Goal: Task Accomplishment & Management: Use online tool/utility

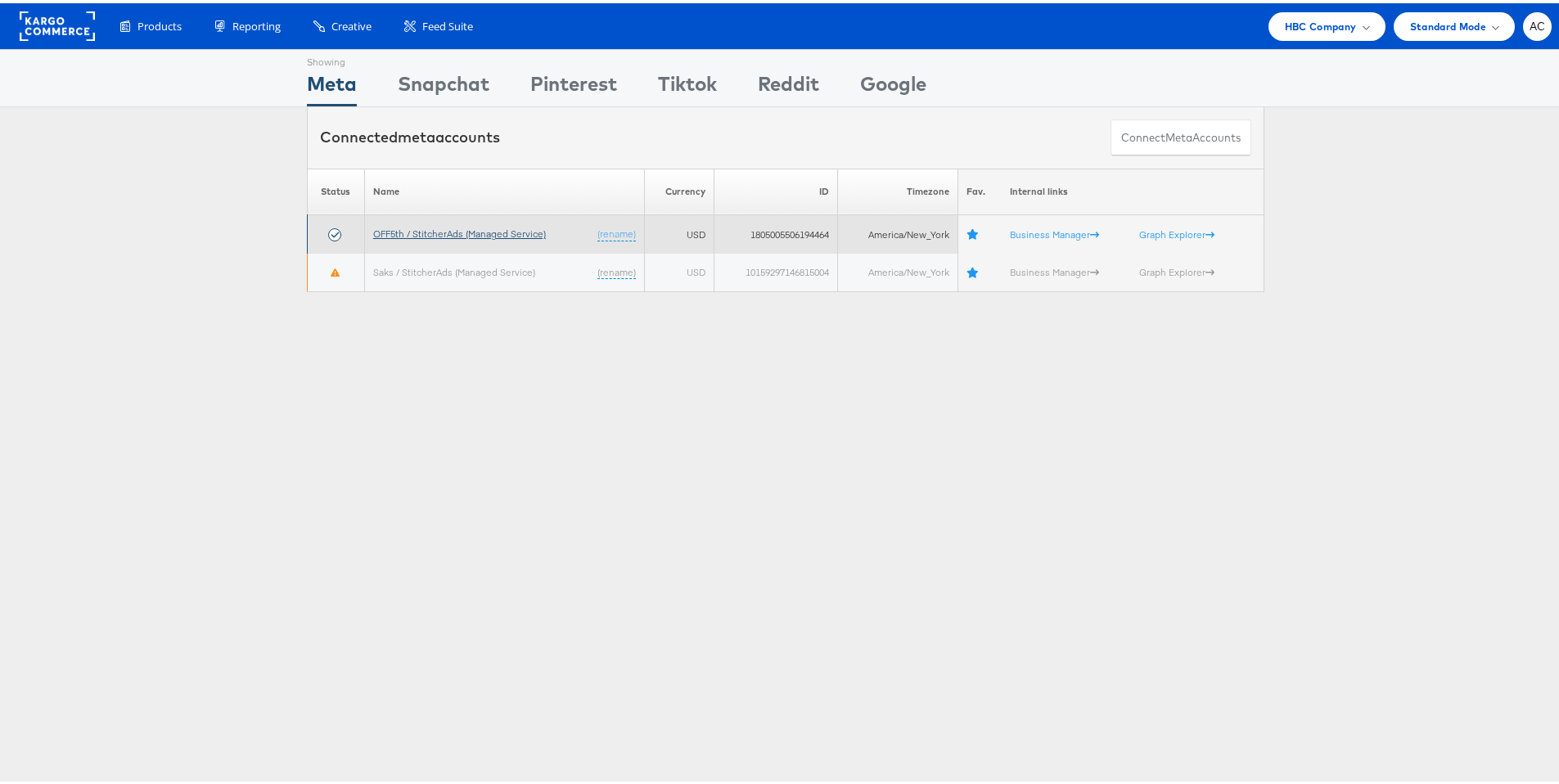
click at [392, 230] on link "OFF5th / StitcherAds (Managed Service)" at bounding box center [459, 230] width 173 height 13
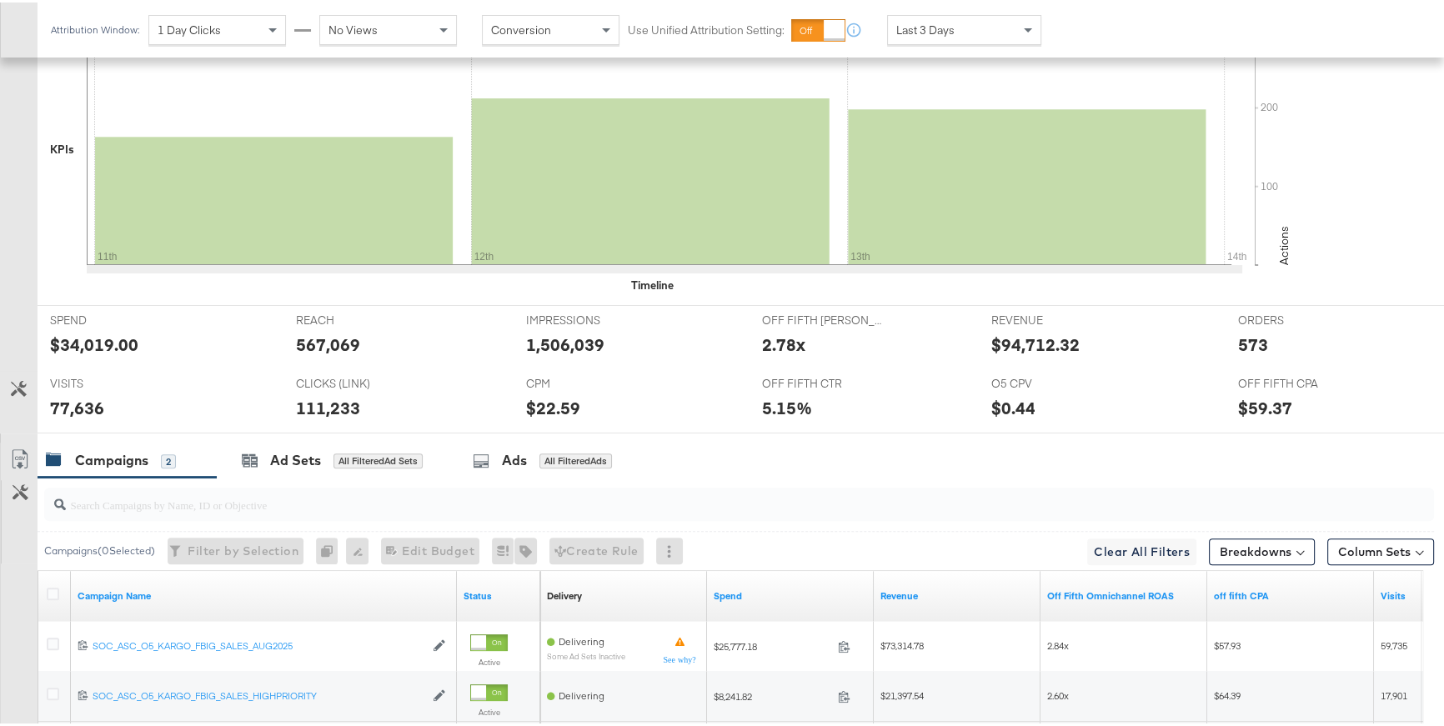
scroll to position [645, 0]
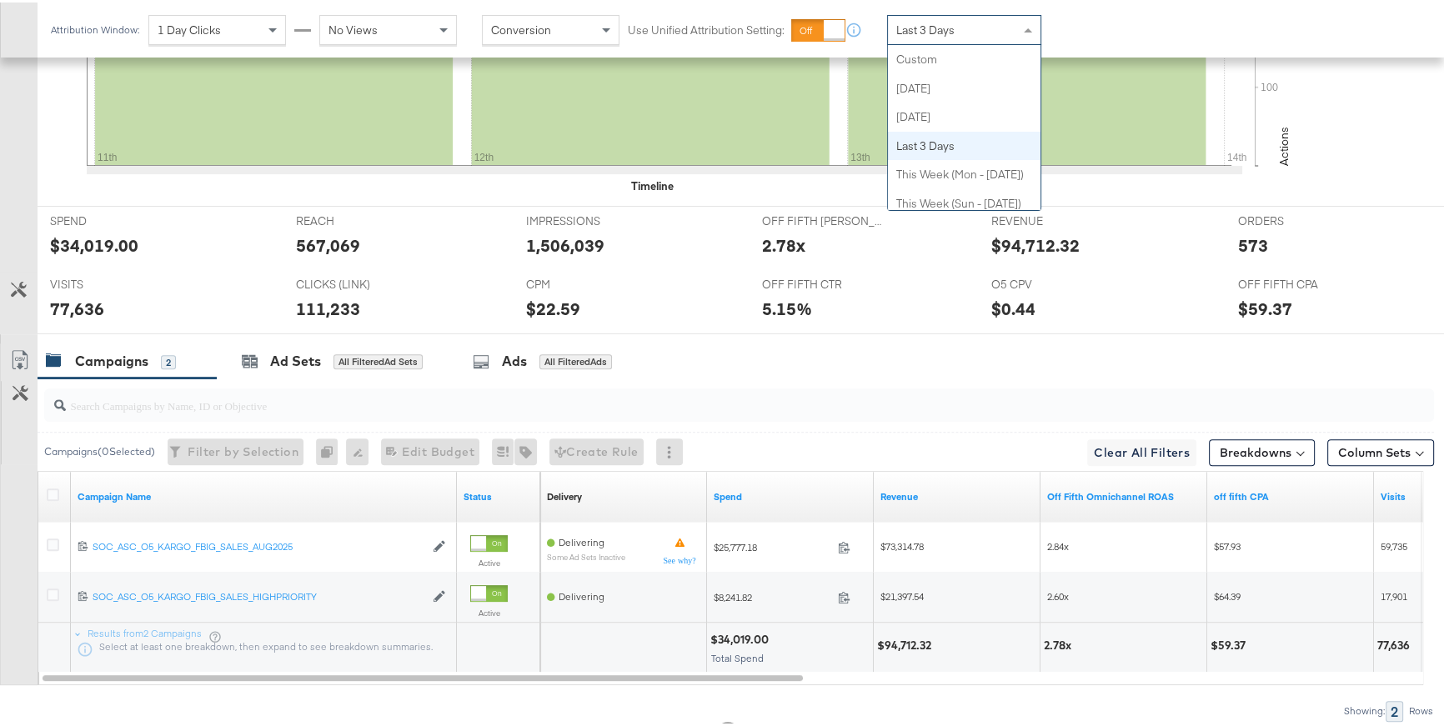
click at [952, 32] on span "Last 3 Days" at bounding box center [925, 27] width 58 height 15
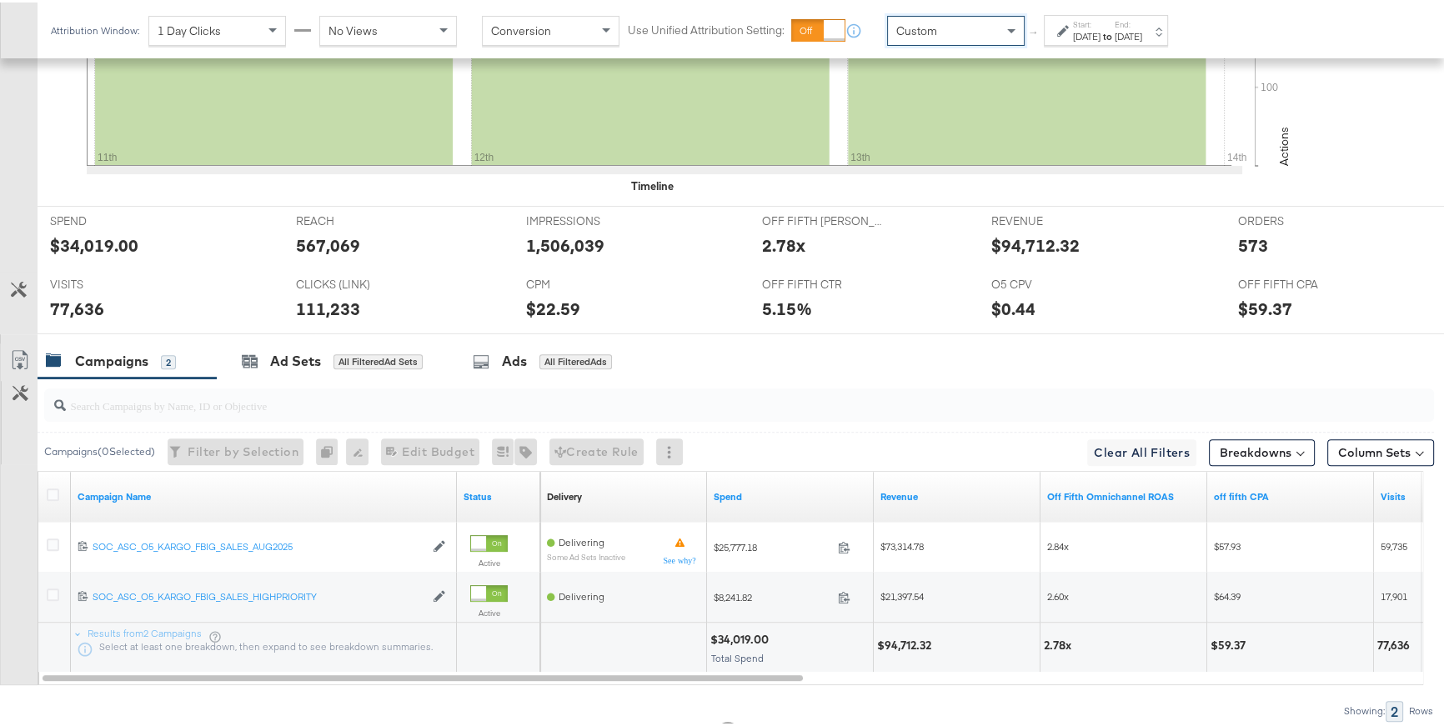
click at [1063, 30] on icon at bounding box center [1063, 29] width 12 height 12
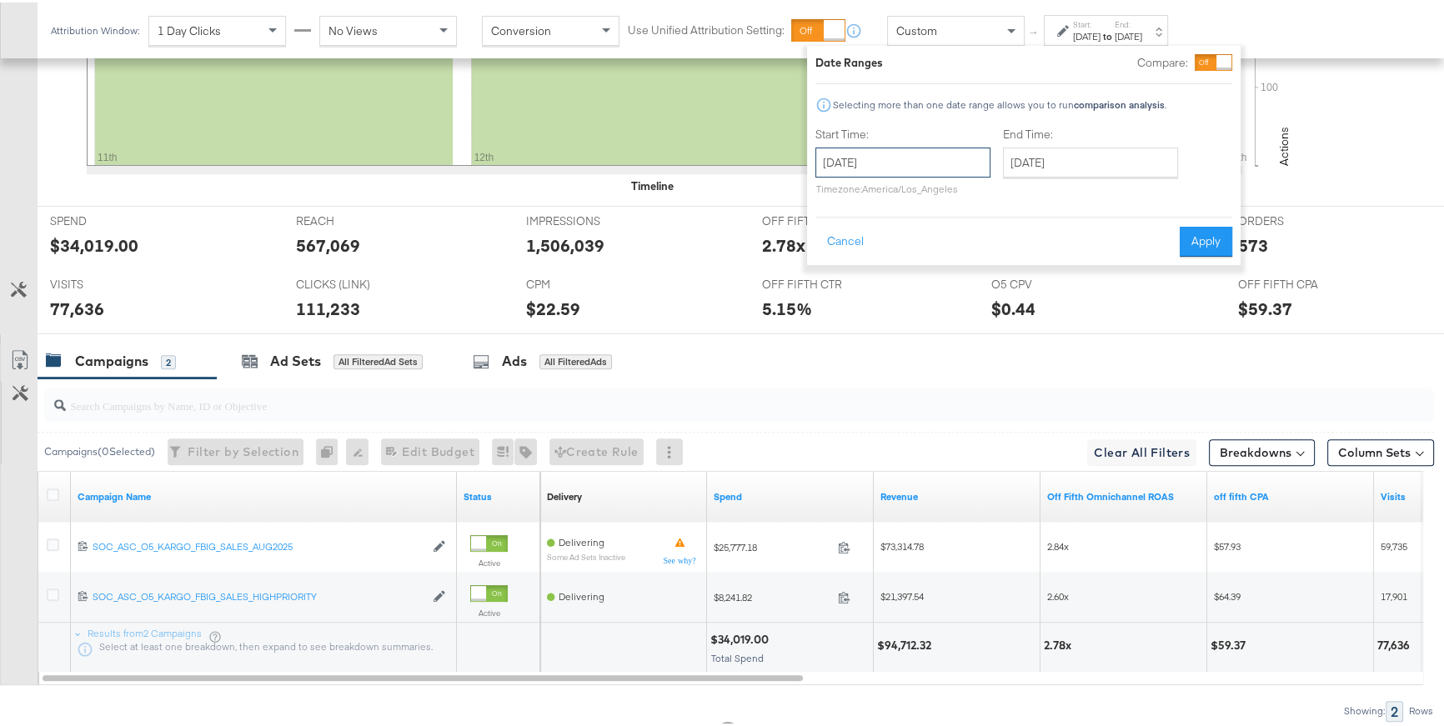
click at [919, 166] on input "[DATE]" at bounding box center [902, 160] width 175 height 30
click at [862, 274] on td "6" at bounding box center [863, 267] width 28 height 23
type input "[DATE]"
click at [1018, 163] on input "[DATE]" at bounding box center [1084, 160] width 175 height 30
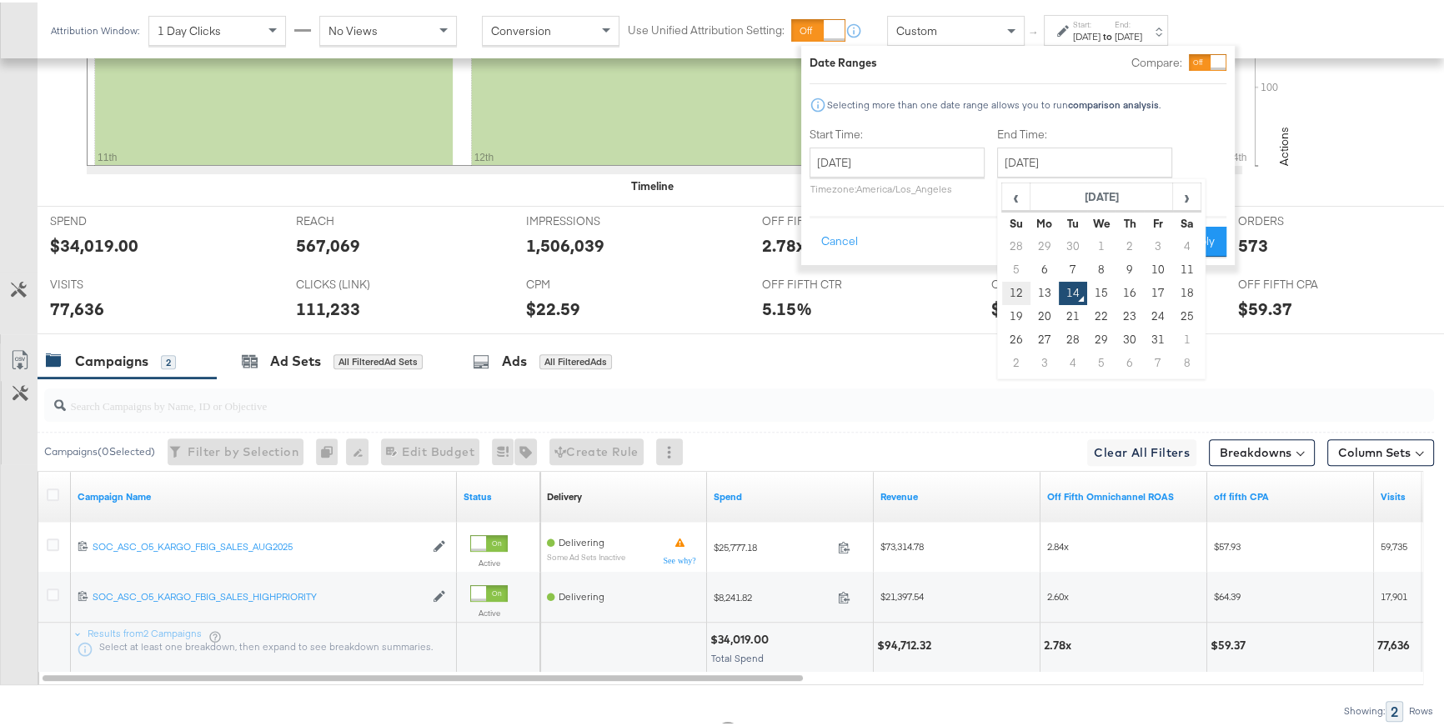
click at [1024, 298] on td "12" at bounding box center [1016, 290] width 28 height 23
type input "[DATE]"
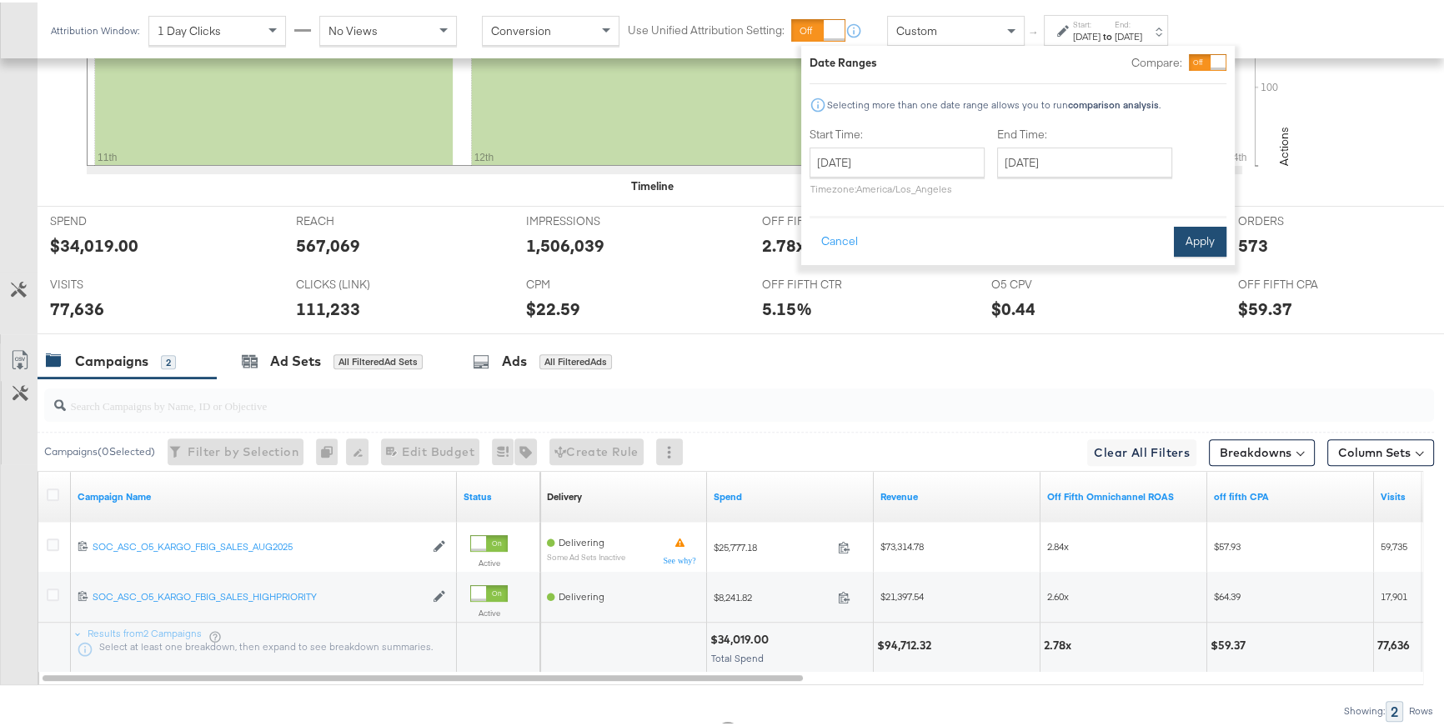
click at [1176, 241] on button "Apply" at bounding box center [1200, 239] width 53 height 30
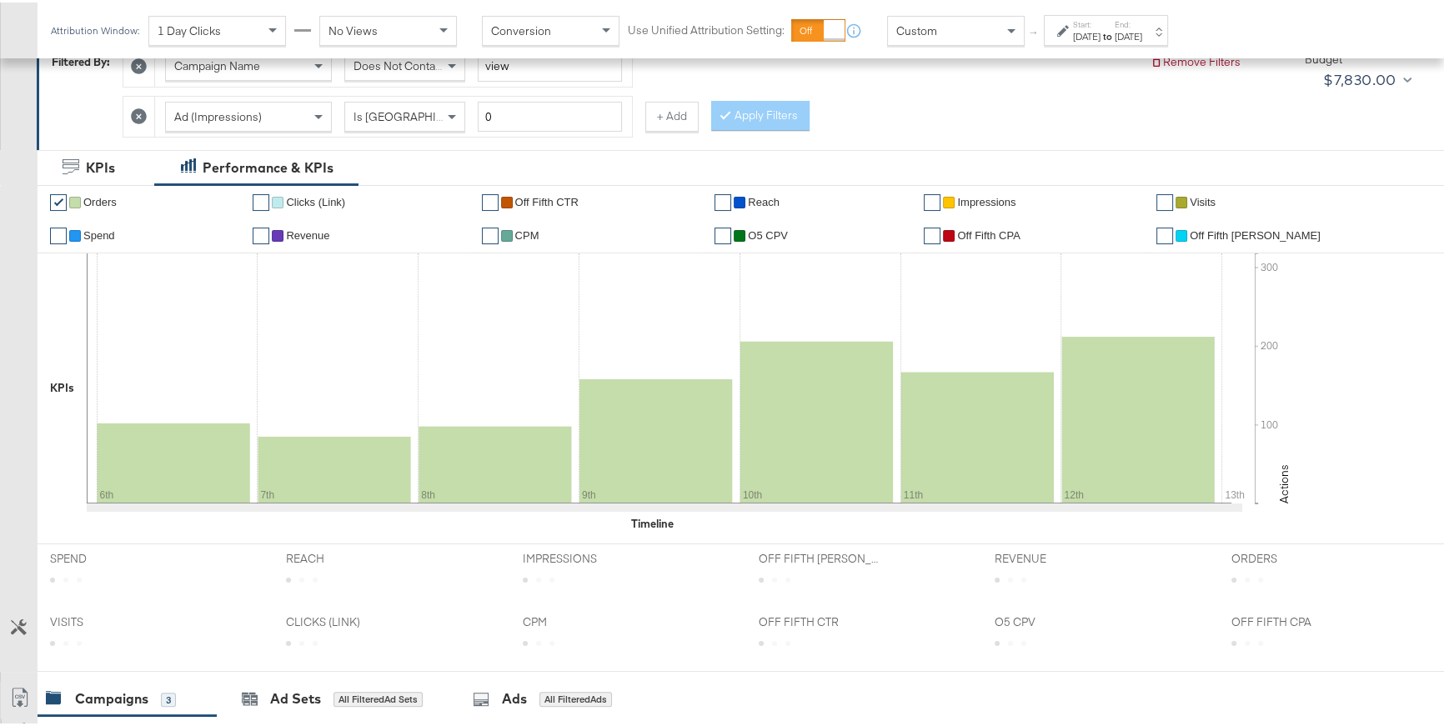
scroll to position [298, 0]
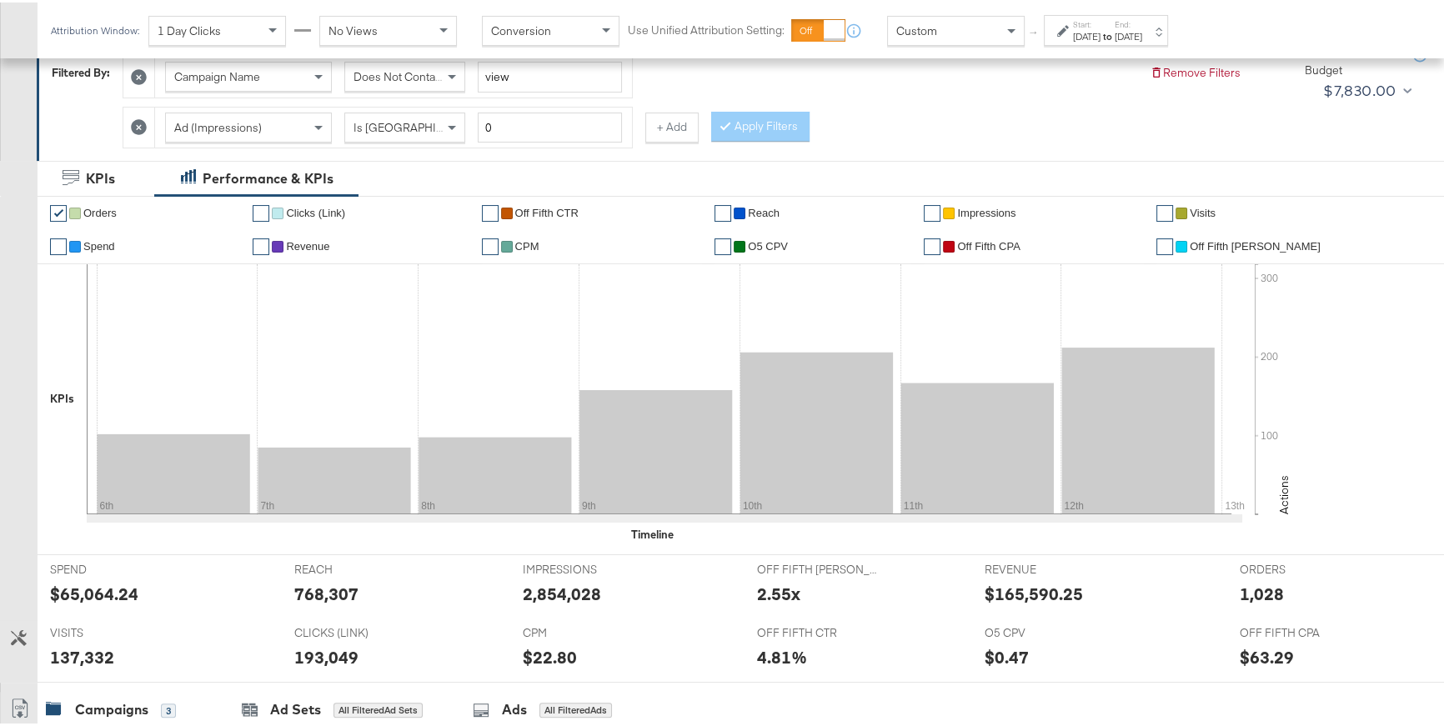
click at [266, 247] on link "✔" at bounding box center [261, 244] width 17 height 17
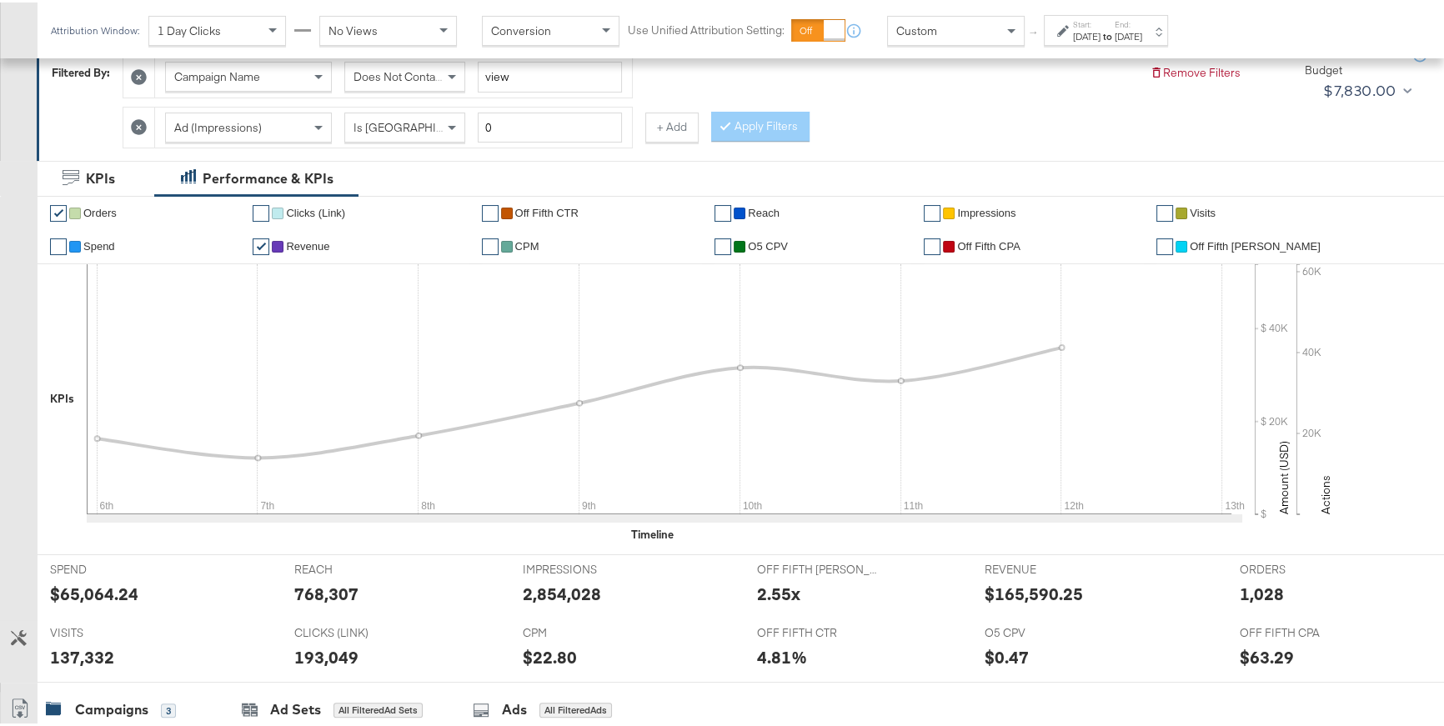
click at [58, 209] on link "✔" at bounding box center [58, 211] width 17 height 17
click at [1173, 245] on link "✔" at bounding box center [1164, 244] width 17 height 17
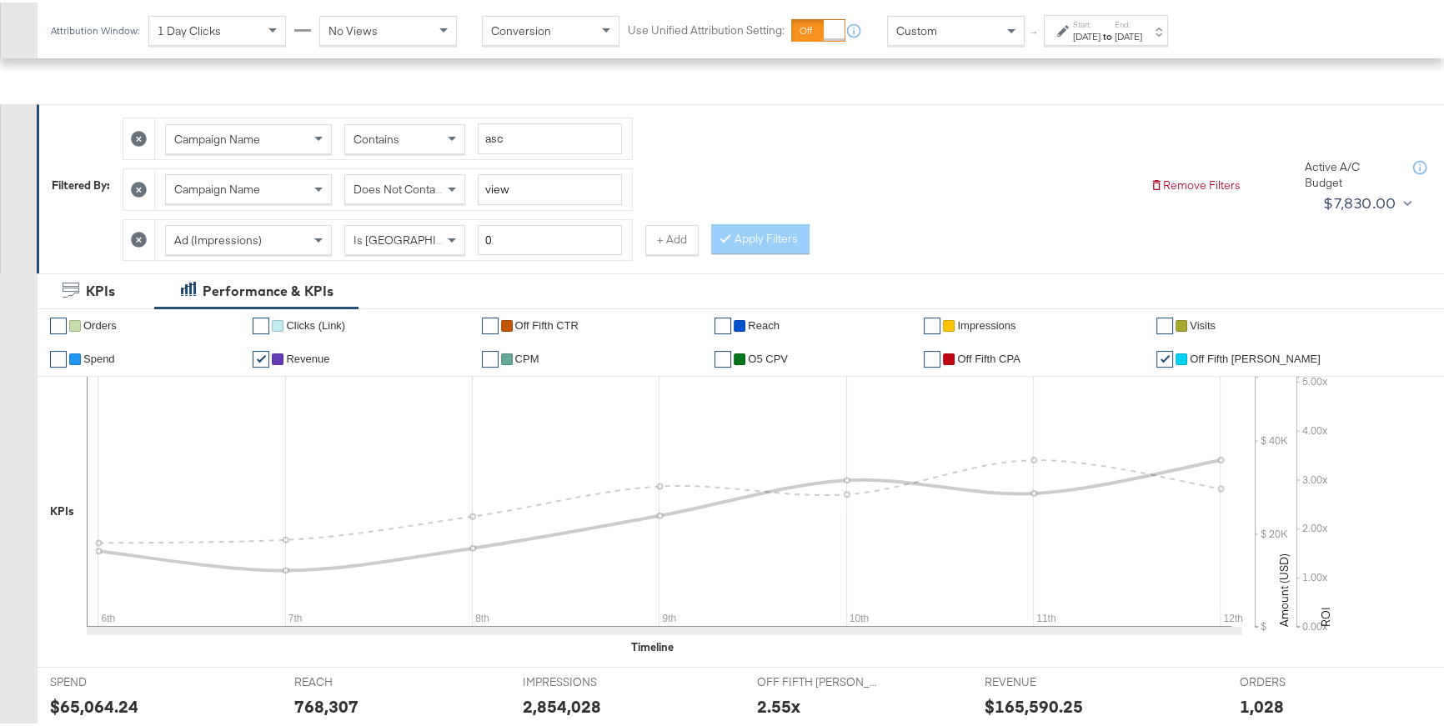
scroll to position [0, 0]
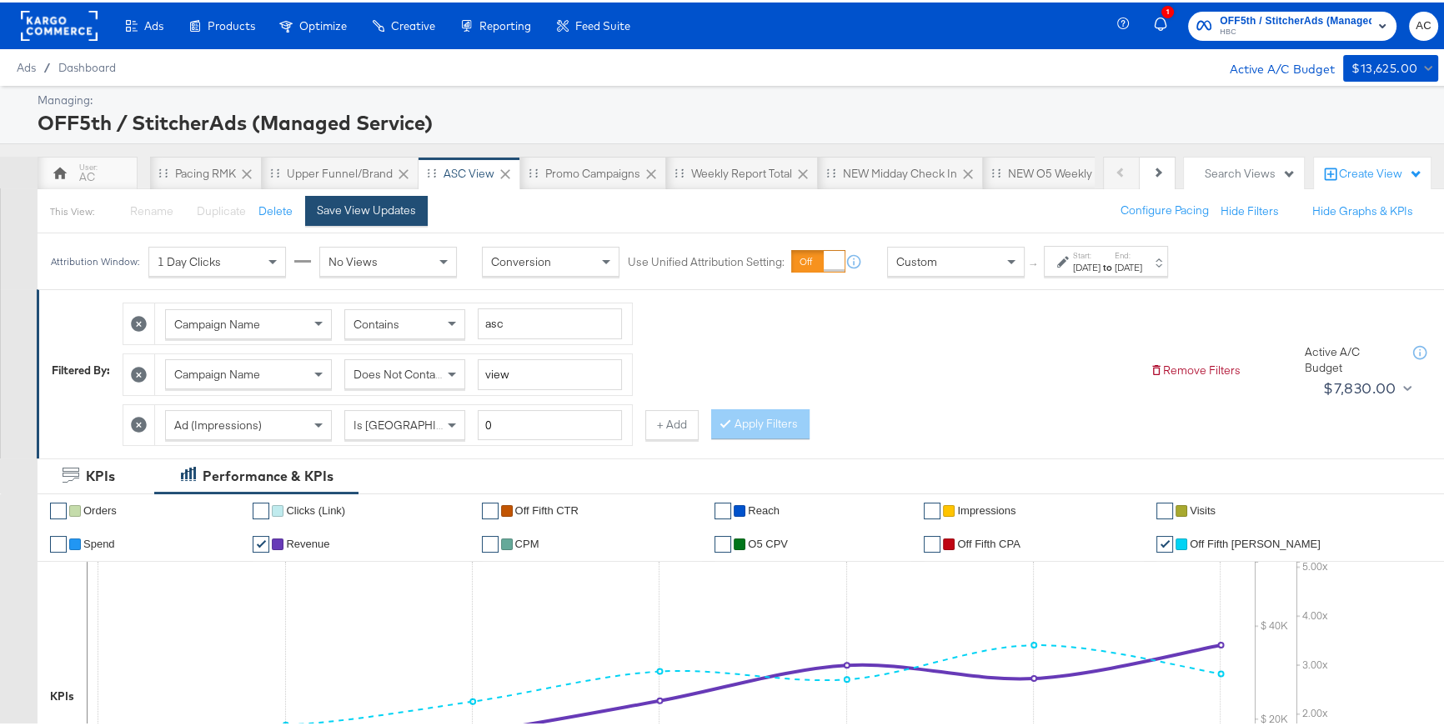
click at [369, 211] on div "Save View Updates" at bounding box center [366, 208] width 99 height 16
click at [115, 172] on div "AC" at bounding box center [88, 170] width 100 height 33
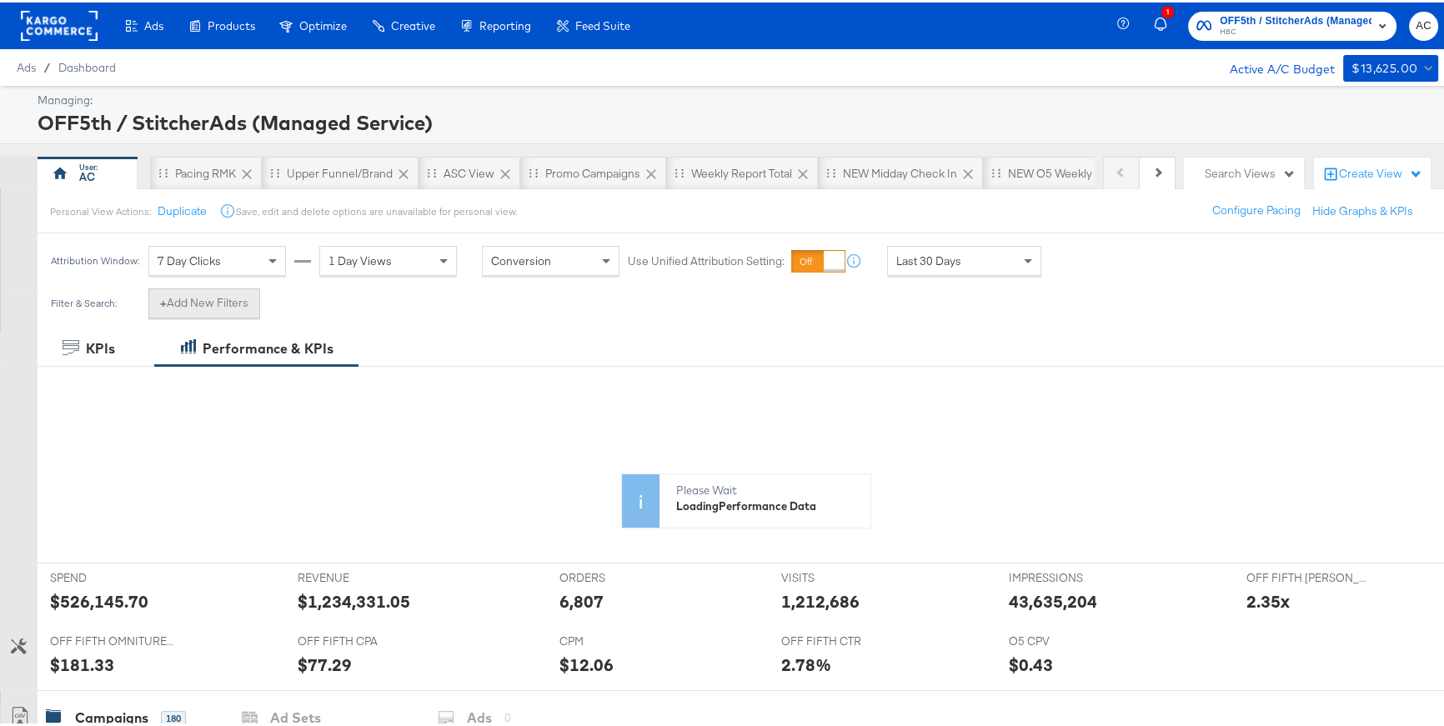
click at [197, 304] on button "+ Add New Filters" at bounding box center [204, 301] width 112 height 30
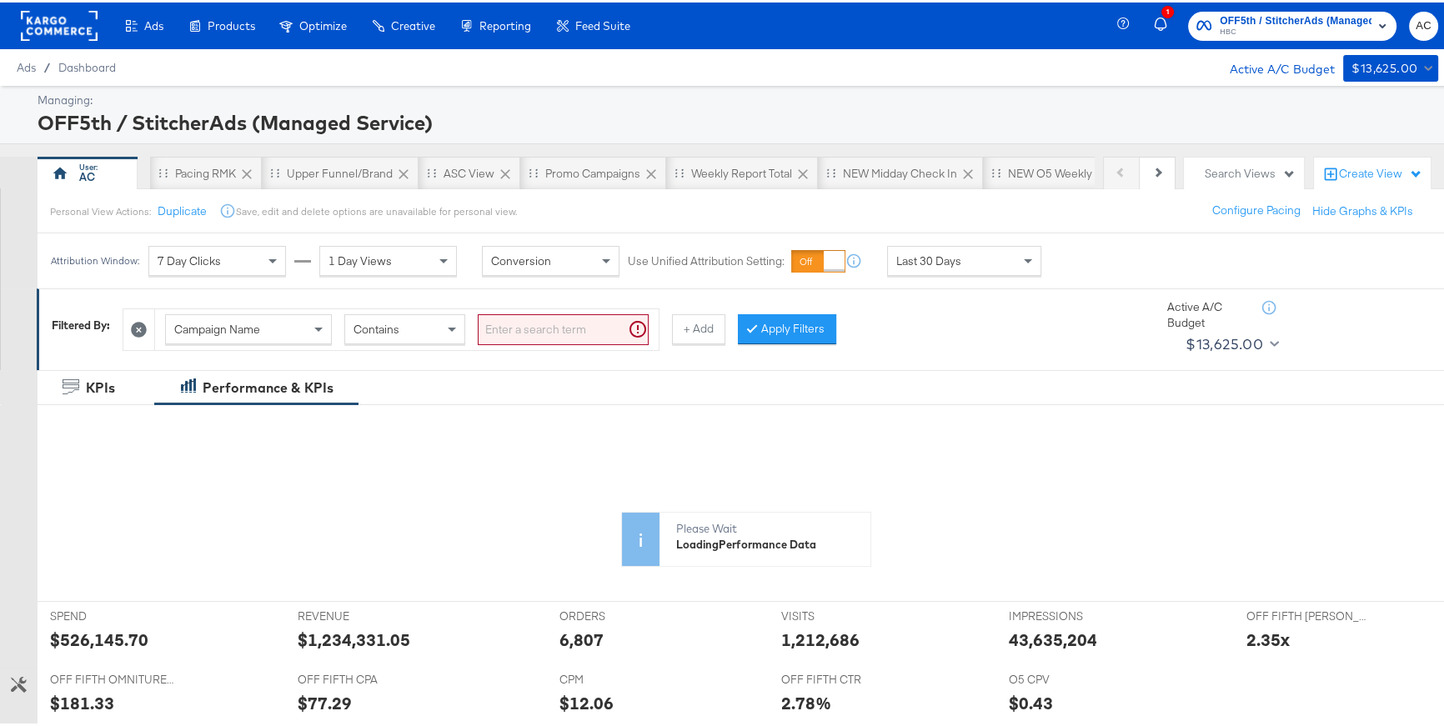
click at [304, 332] on div "Campaign Name" at bounding box center [248, 327] width 165 height 28
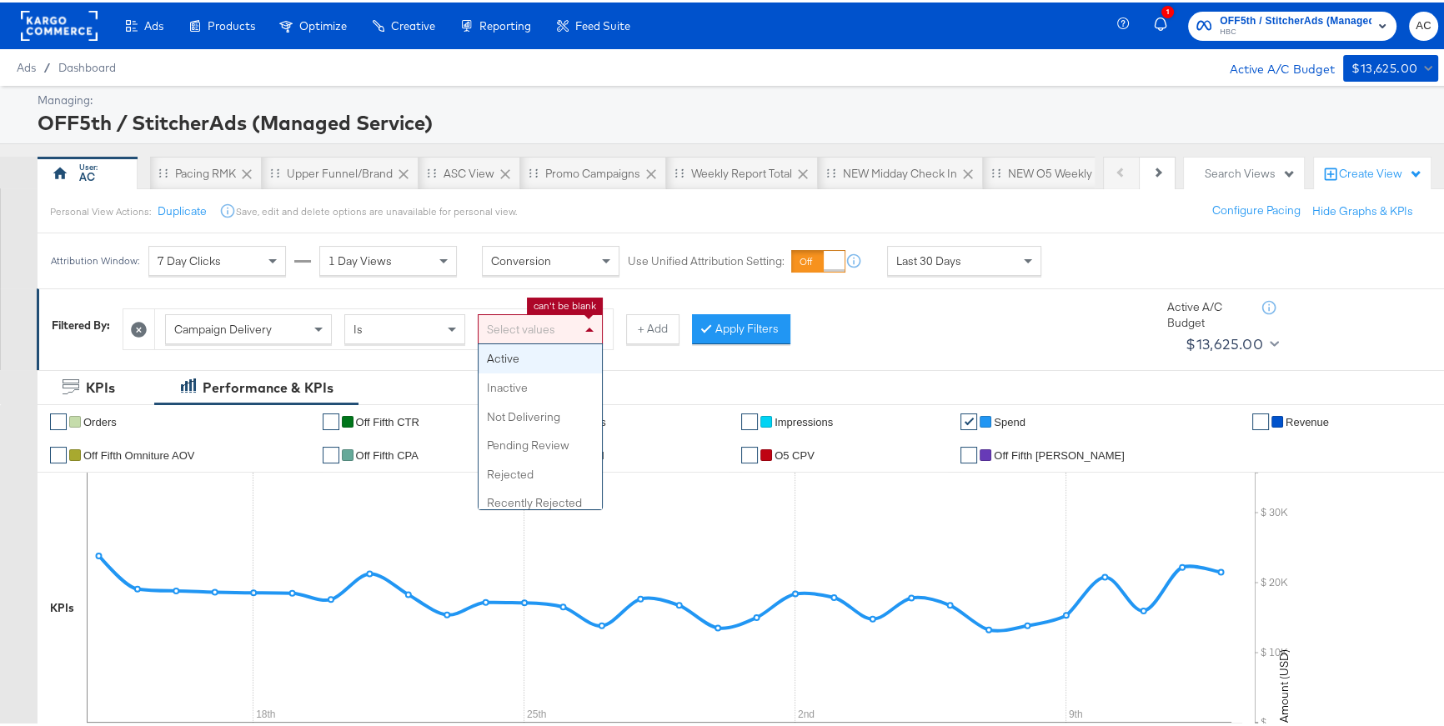
click at [531, 328] on div "Select values" at bounding box center [540, 327] width 123 height 28
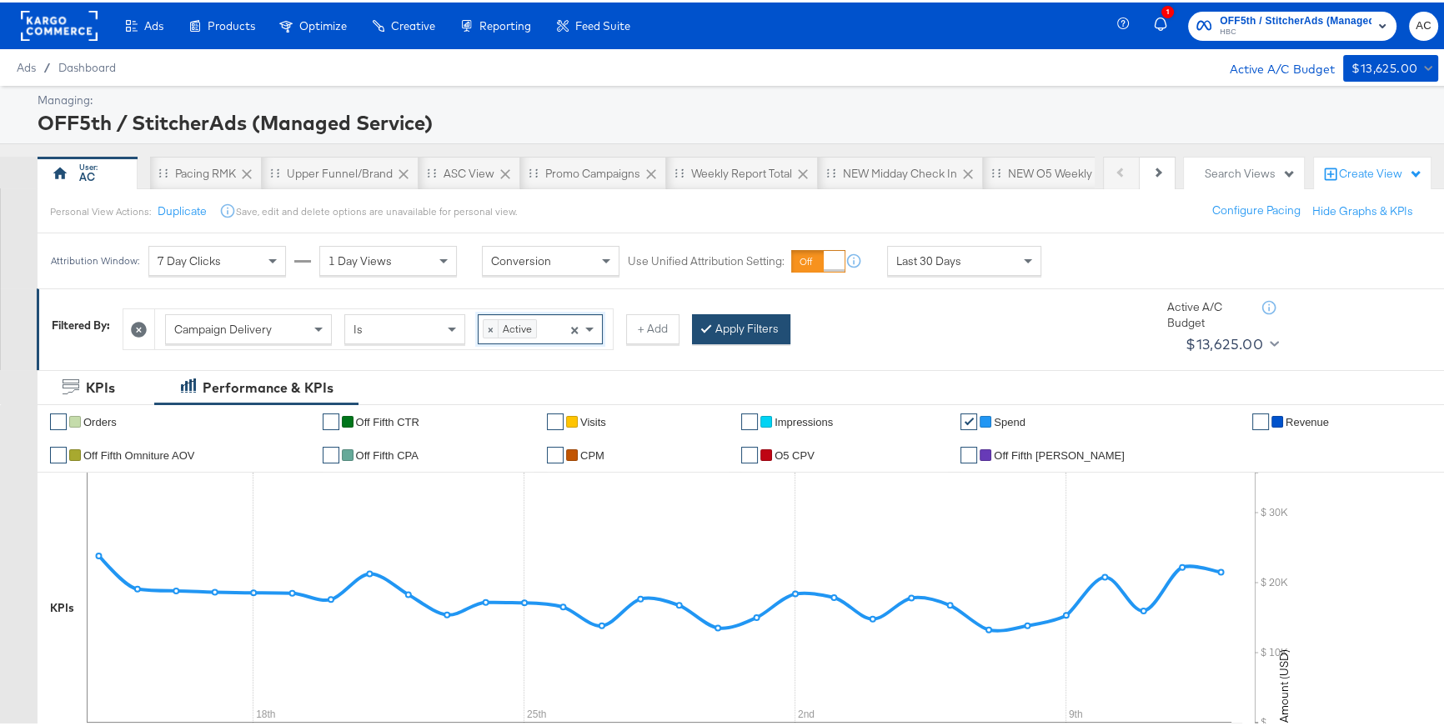
click at [725, 333] on button "Apply Filters" at bounding box center [741, 327] width 98 height 30
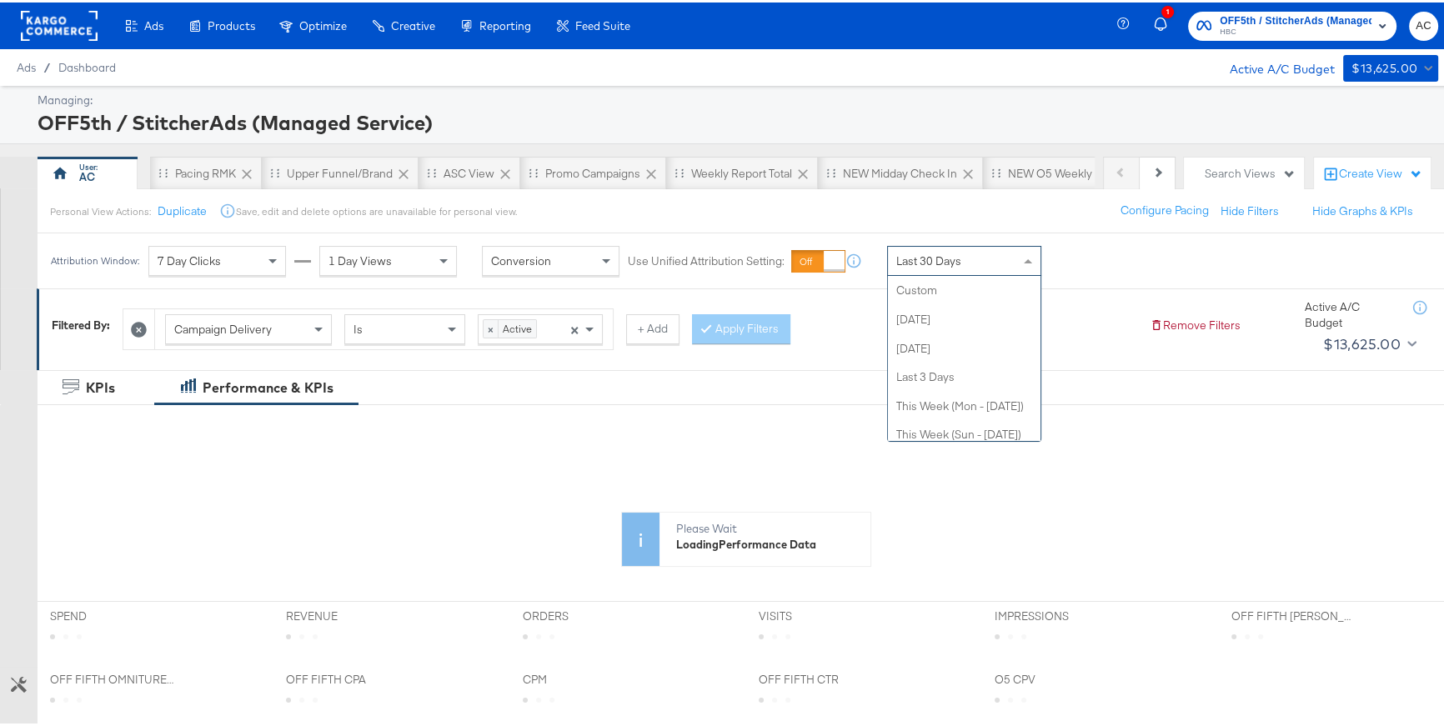
click at [933, 255] on span "Last 30 Days" at bounding box center [928, 258] width 65 height 15
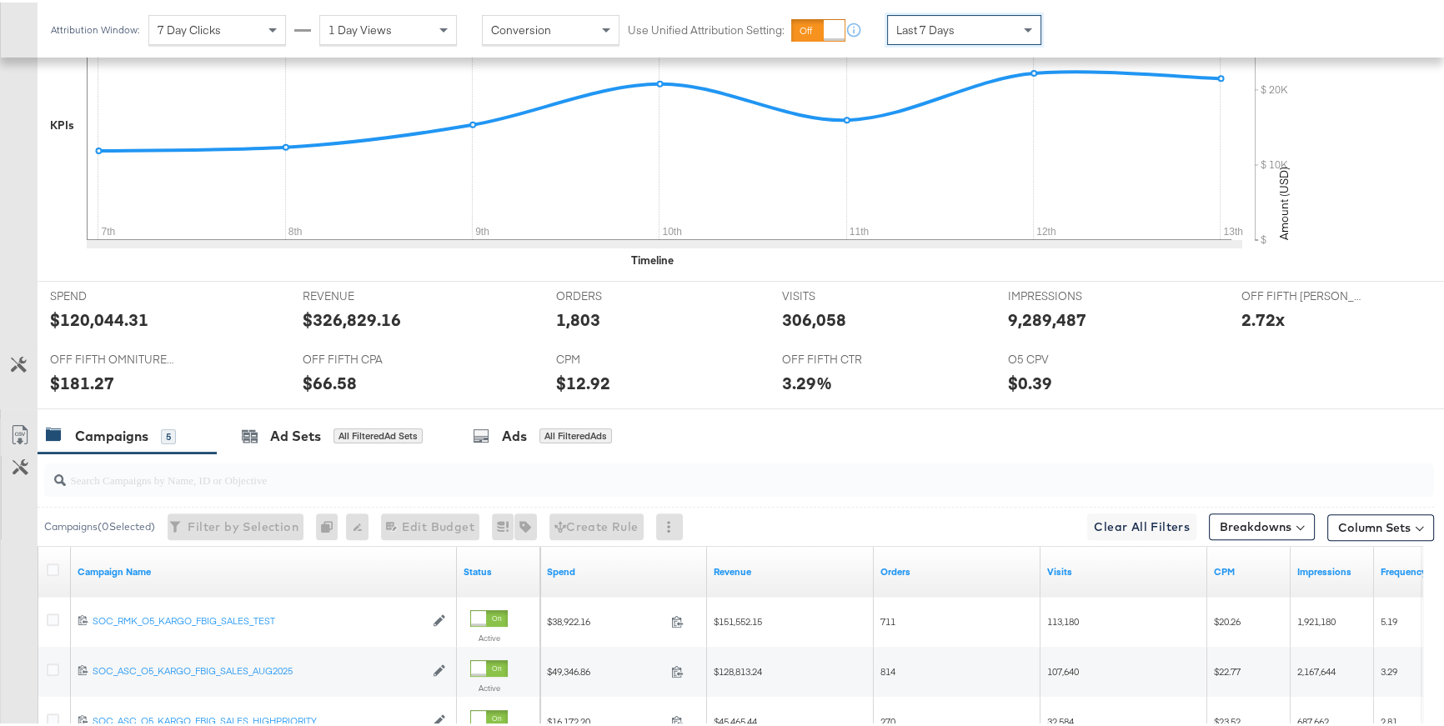
scroll to position [292, 0]
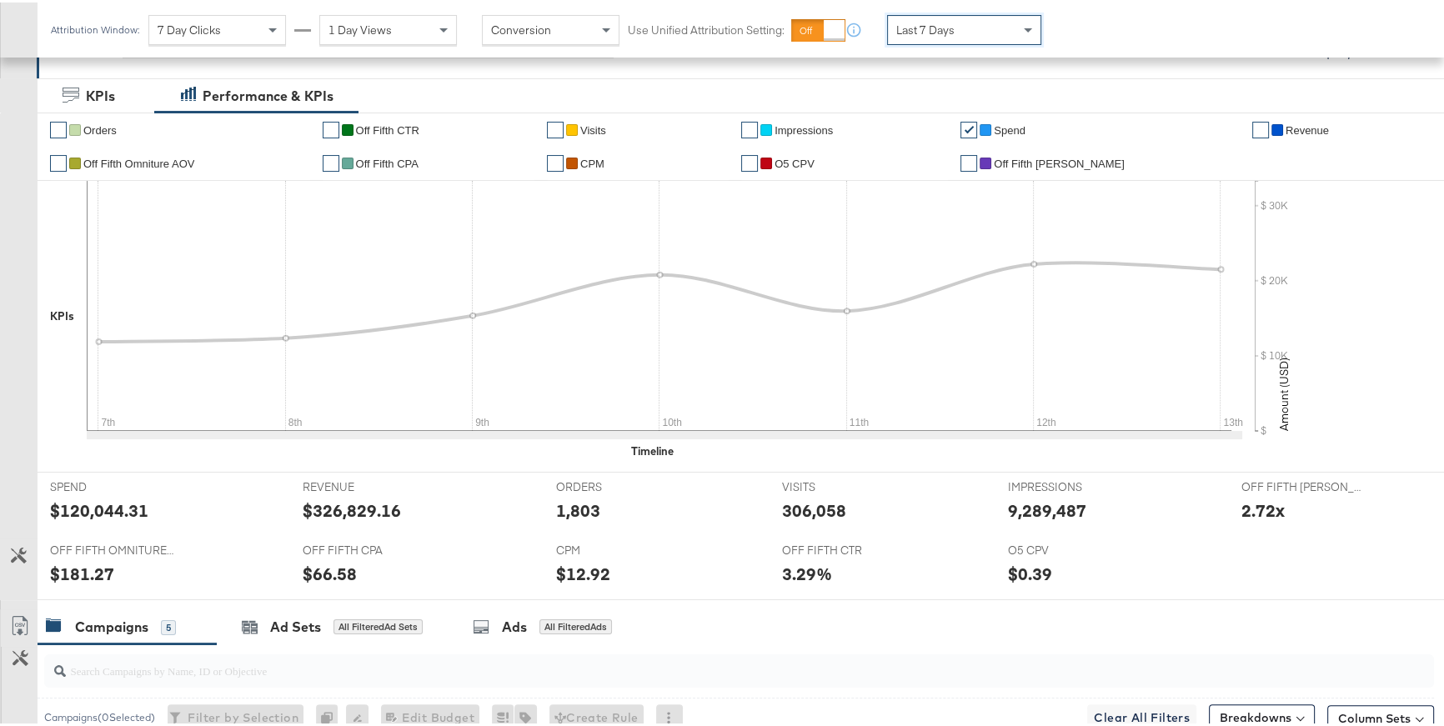
click at [977, 161] on link "✔" at bounding box center [968, 161] width 17 height 17
